Goal: Task Accomplishment & Management: Use online tool/utility

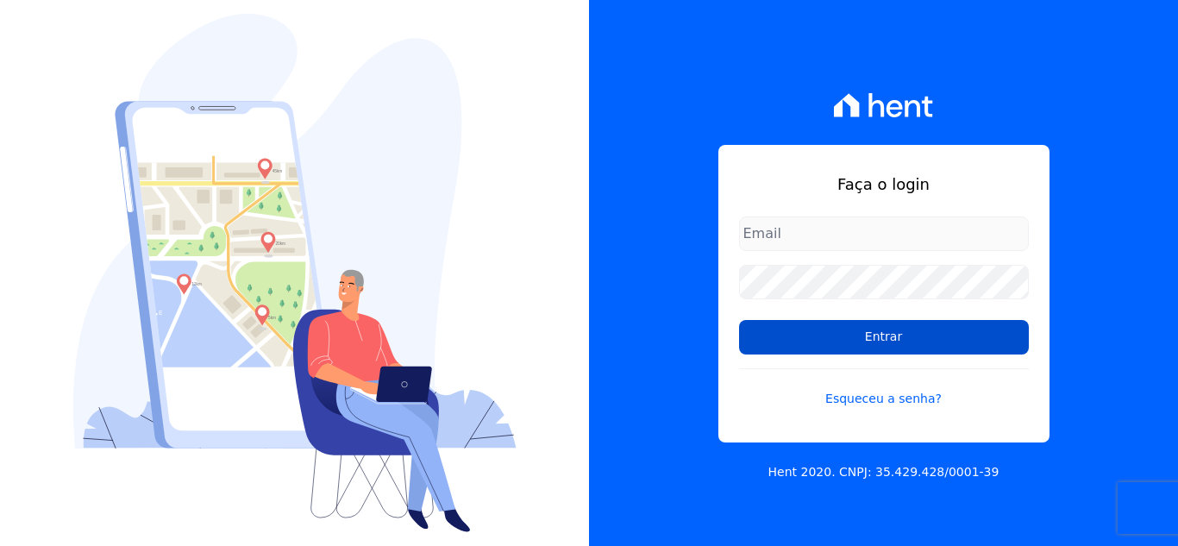
type input "[EMAIL_ADDRESS][DOMAIN_NAME]"
click at [826, 335] on input "Entrar" at bounding box center [884, 337] width 290 height 34
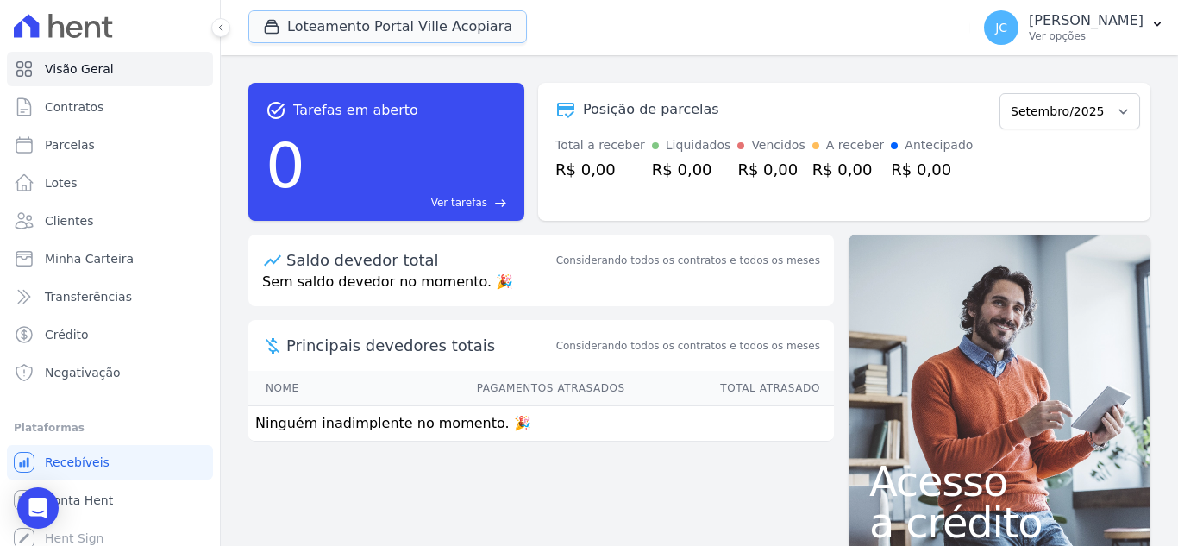
drag, startPoint x: 430, startPoint y: 29, endPoint x: 393, endPoint y: 105, distance: 84.4
click at [430, 32] on button "Loteamento Portal Ville Acopiara" at bounding box center [387, 26] width 278 height 33
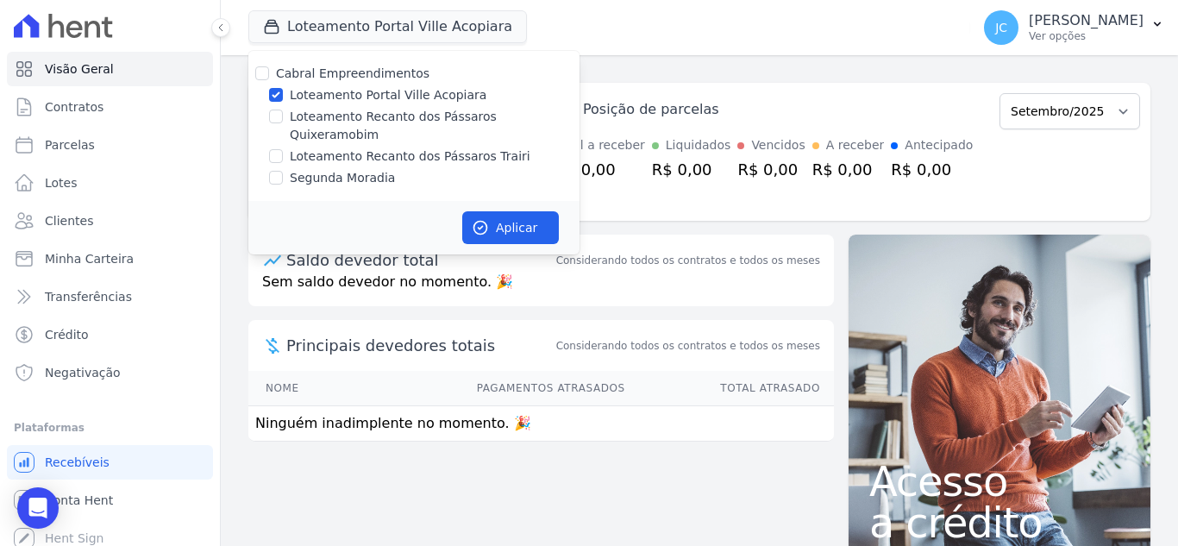
click at [285, 98] on div "Loteamento Portal Ville Acopiara" at bounding box center [413, 95] width 331 height 18
click at [325, 92] on label "Loteamento Portal Ville Acopiara" at bounding box center [388, 95] width 197 height 18
click at [283, 92] on input "Loteamento Portal Ville Acopiara" at bounding box center [276, 95] width 14 height 14
checkbox input "false"
drag, startPoint x: 324, startPoint y: 112, endPoint x: 347, endPoint y: 120, distance: 24.5
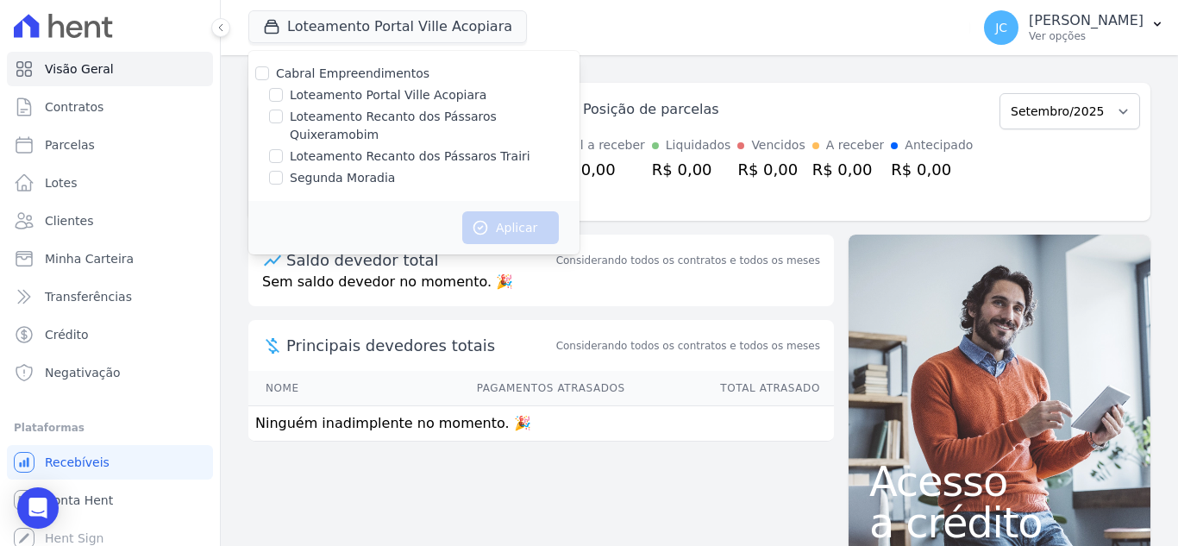
click at [324, 113] on label "Loteamento Recanto dos Pássaros Quixeramobim" at bounding box center [435, 126] width 290 height 36
click at [283, 113] on input "Loteamento Recanto dos Pássaros Quixeramobim" at bounding box center [276, 116] width 14 height 14
checkbox input "true"
click at [490, 212] on button "Aplicar" at bounding box center [510, 227] width 97 height 33
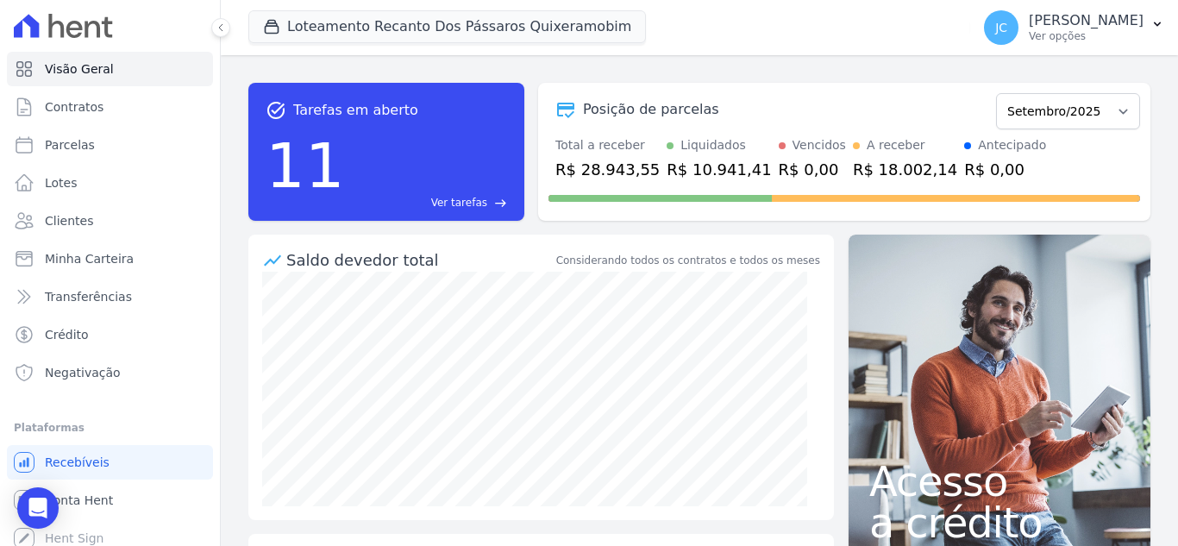
drag, startPoint x: 1105, startPoint y: 16, endPoint x: 1128, endPoint y: 253, distance: 239.0
click at [1105, 17] on p "JANAÍNA CABRAL" at bounding box center [1085, 20] width 115 height 17
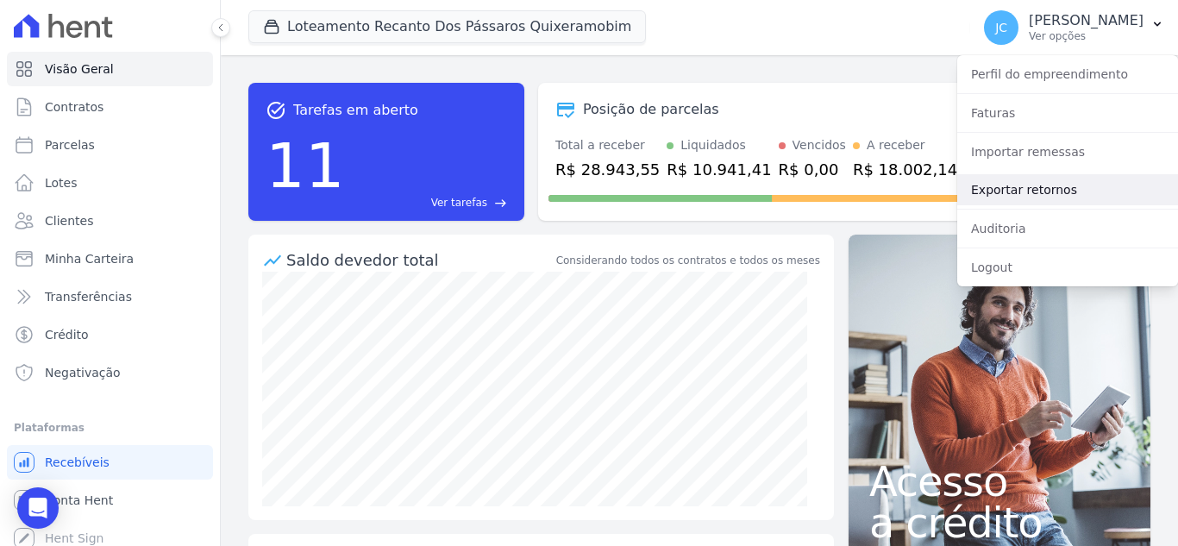
drag, startPoint x: 1044, startPoint y: 190, endPoint x: 849, endPoint y: 328, distance: 239.2
click at [1045, 191] on link "Exportar retornos" at bounding box center [1067, 189] width 221 height 31
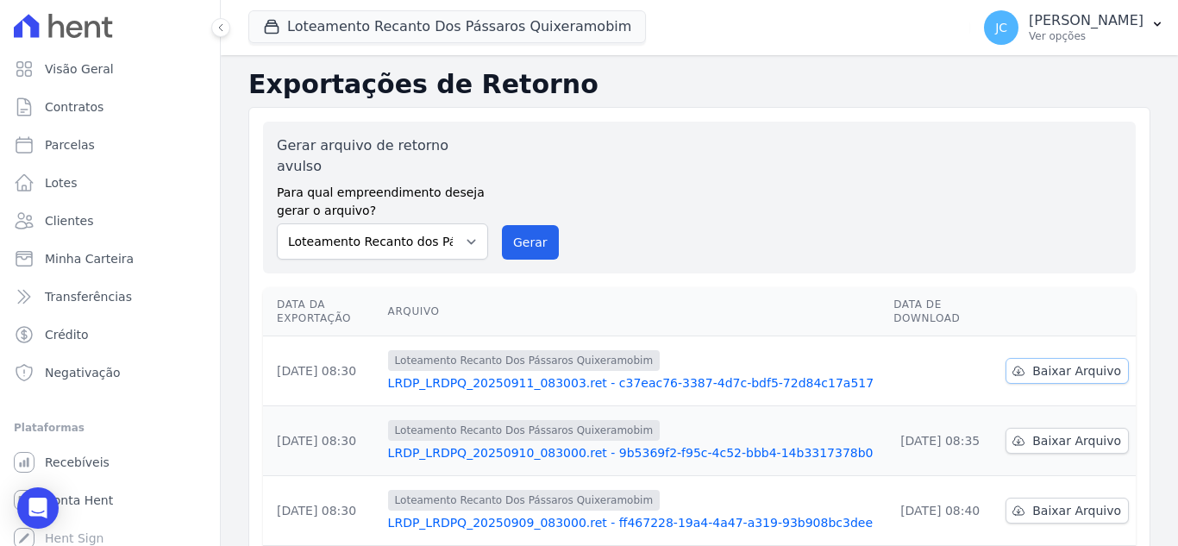
click at [1013, 364] on icon at bounding box center [1018, 371] width 14 height 14
click at [426, 30] on button "Loteamento Recanto Dos Pássaros Quixeramobim" at bounding box center [446, 26] width 397 height 33
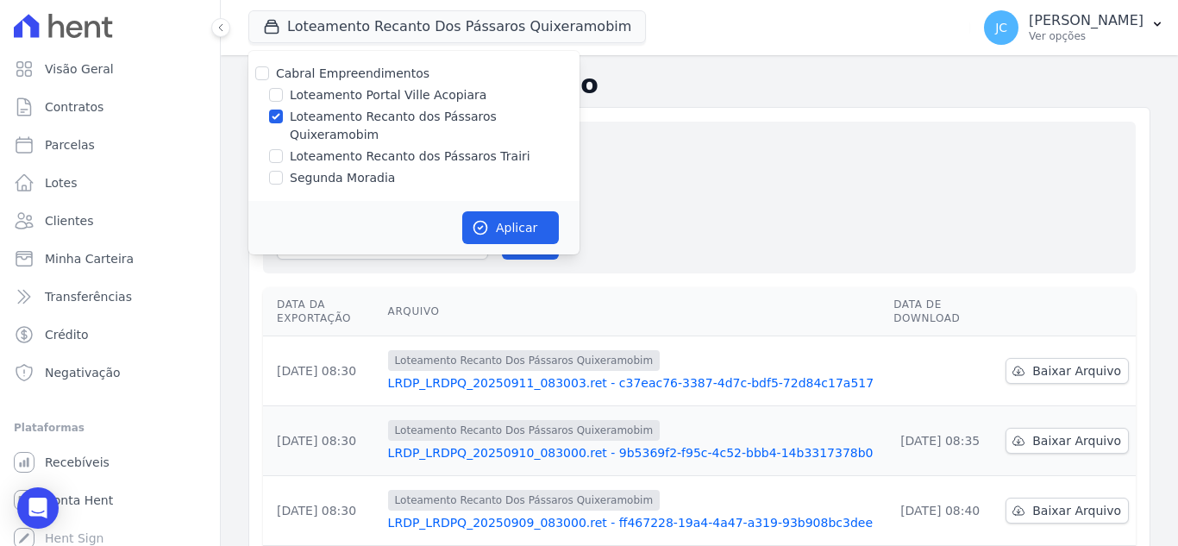
click at [375, 116] on label "Loteamento Recanto dos Pássaros Quixeramobim" at bounding box center [435, 126] width 290 height 36
click at [283, 116] on input "Loteamento Recanto dos Pássaros Quixeramobim" at bounding box center [276, 116] width 14 height 14
checkbox input "false"
click at [364, 147] on label "Loteamento Recanto dos Pássaros Trairi" at bounding box center [410, 156] width 241 height 18
click at [283, 149] on input "Loteamento Recanto dos Pássaros Trairi" at bounding box center [276, 156] width 14 height 14
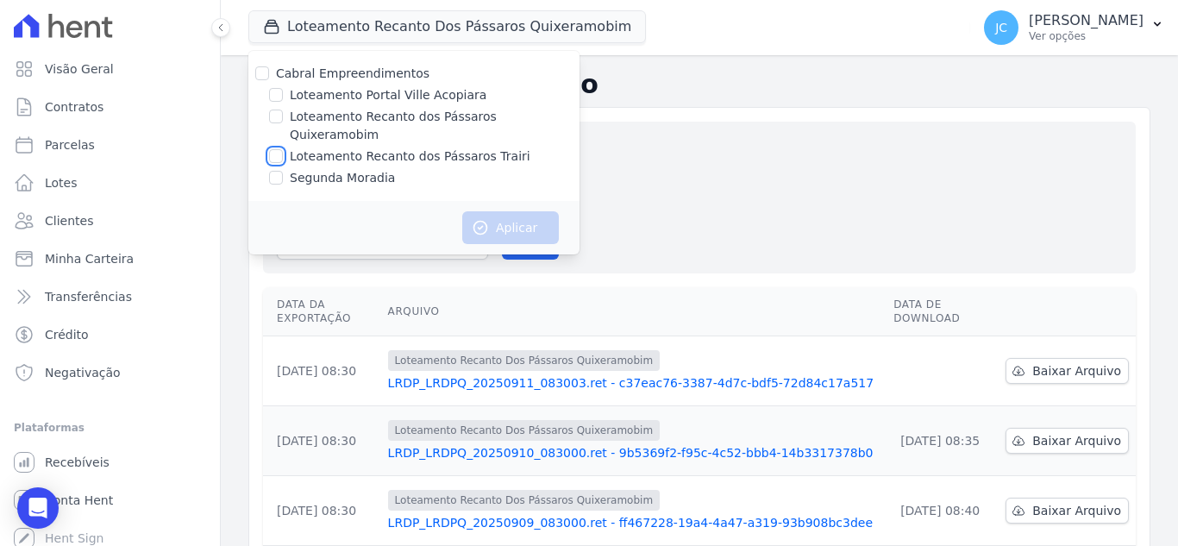
checkbox input "true"
click at [514, 211] on button "Aplicar" at bounding box center [510, 227] width 97 height 33
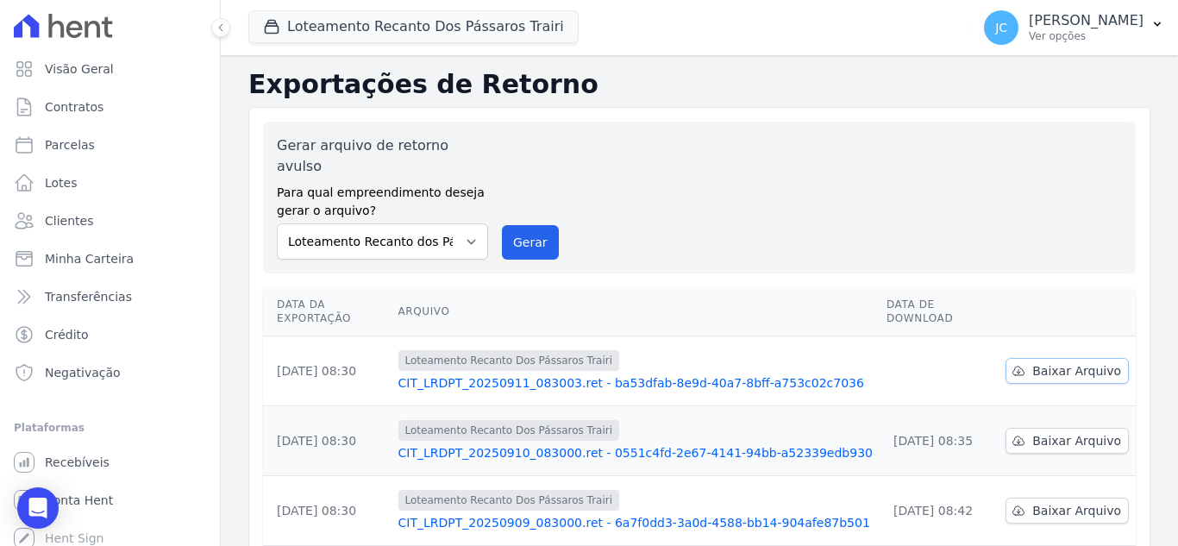
click at [1022, 358] on link "Baixar Arquivo" at bounding box center [1066, 371] width 123 height 26
